Goal: Task Accomplishment & Management: Manage account settings

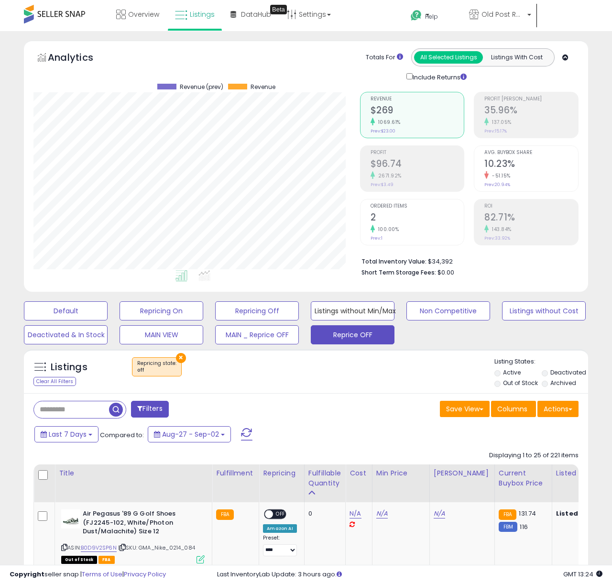
click at [347, 301] on button "Listings without Min/Max" at bounding box center [353, 310] width 84 height 19
click at [355, 256] on div "Retrieving aggregations.. Revenue $269 1069.61% Prev: $23.00 Profit $96.74" at bounding box center [469, 182] width 233 height 200
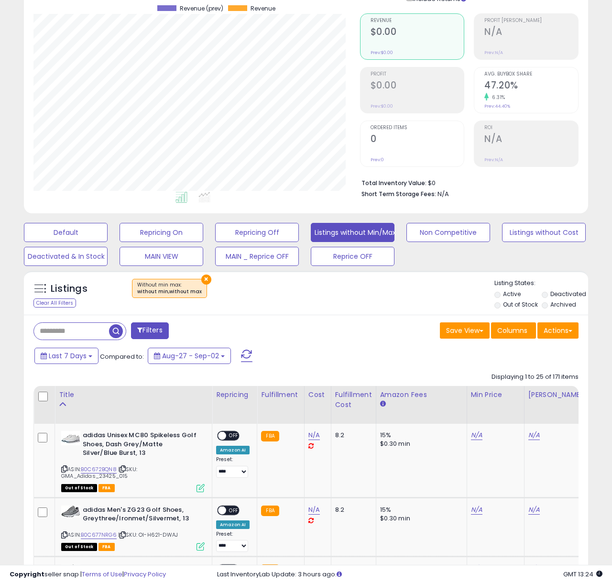
scroll to position [156, 0]
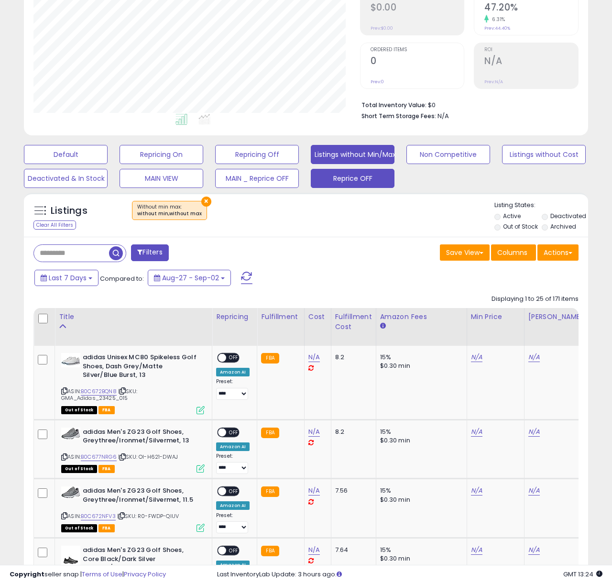
click at [337, 179] on button "Reprice OFF" at bounding box center [353, 178] width 84 height 19
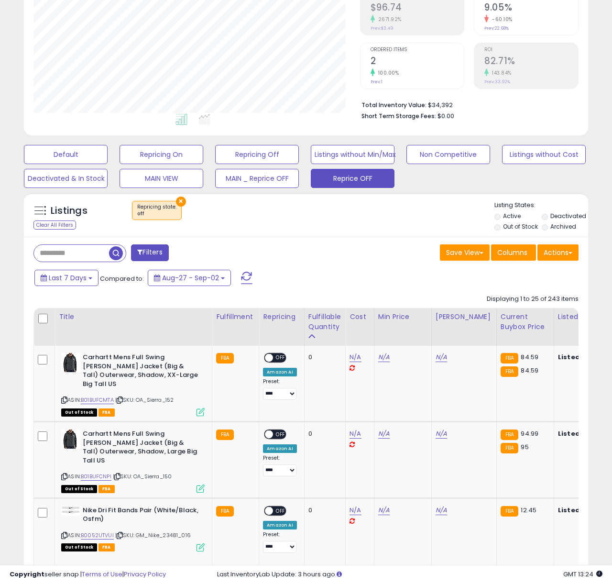
scroll to position [196, 326]
click at [324, 316] on div "Fulfillable Quantity" at bounding box center [324, 322] width 33 height 20
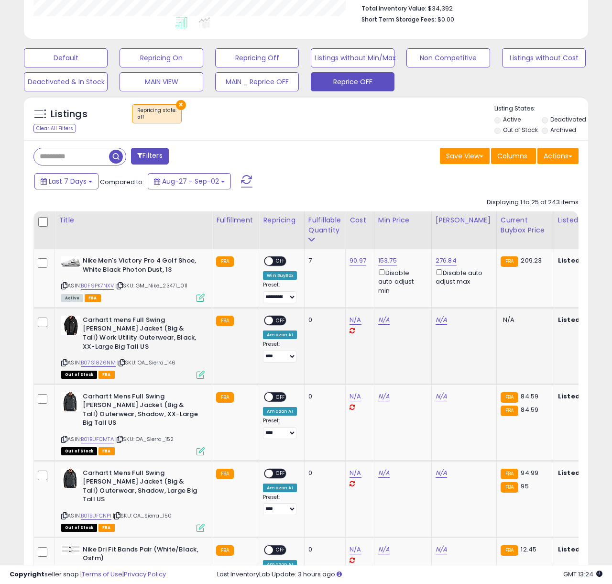
scroll to position [304, 0]
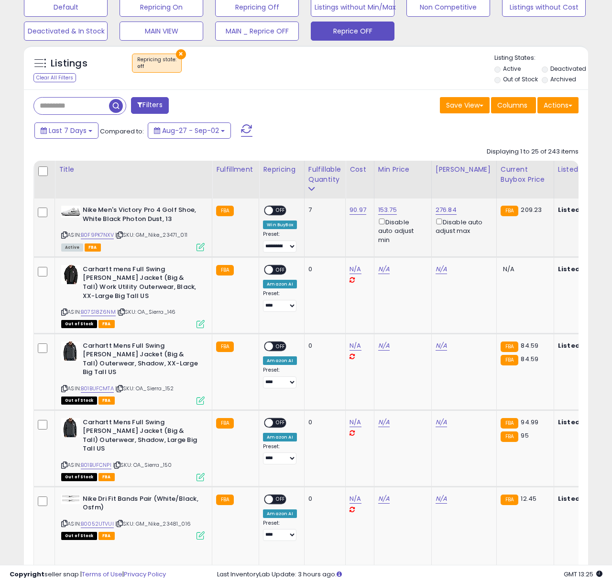
click at [277, 210] on span "OFF" at bounding box center [280, 211] width 15 height 8
click at [381, 209] on link "153.75" at bounding box center [387, 210] width 19 height 10
drag, startPoint x: 351, startPoint y: 176, endPoint x: 315, endPoint y: 173, distance: 36.4
click at [315, 173] on div "****** This will override store markup" at bounding box center [383, 182] width 138 height 35
type input "***"
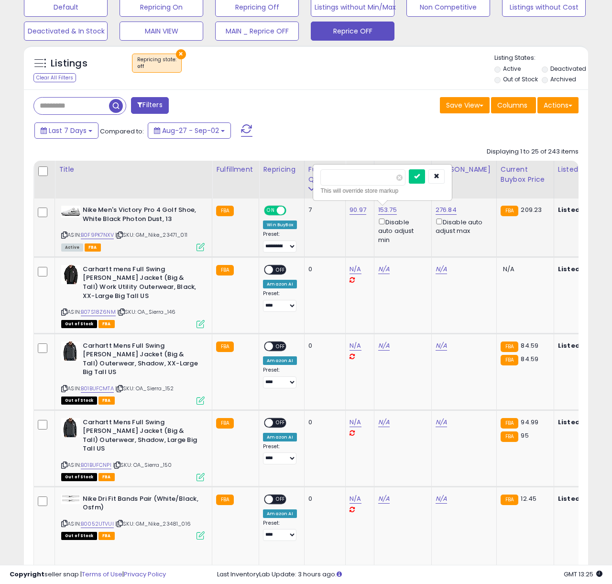
click button "submit" at bounding box center [417, 176] width 16 height 14
click at [441, 213] on link "276.84" at bounding box center [446, 210] width 21 height 10
drag, startPoint x: 410, startPoint y: 180, endPoint x: 348, endPoint y: 180, distance: 61.7
type input "***"
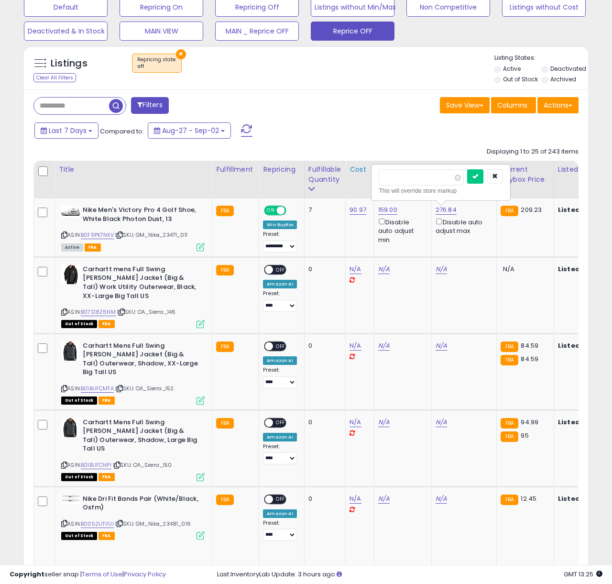
click button "submit" at bounding box center [475, 176] width 16 height 14
click at [103, 238] on link "B0F9PK7NXV" at bounding box center [97, 235] width 33 height 8
